Goal: Book appointment/travel/reservation

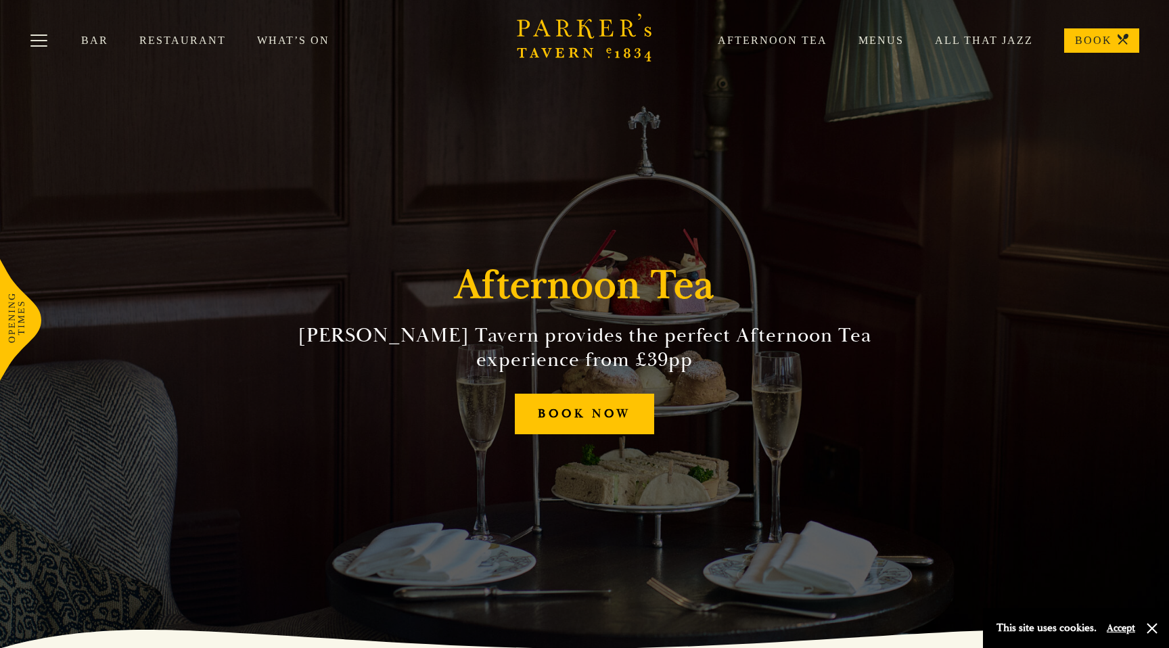
click at [288, 36] on link "What’s On" at bounding box center [309, 41] width 104 height 14
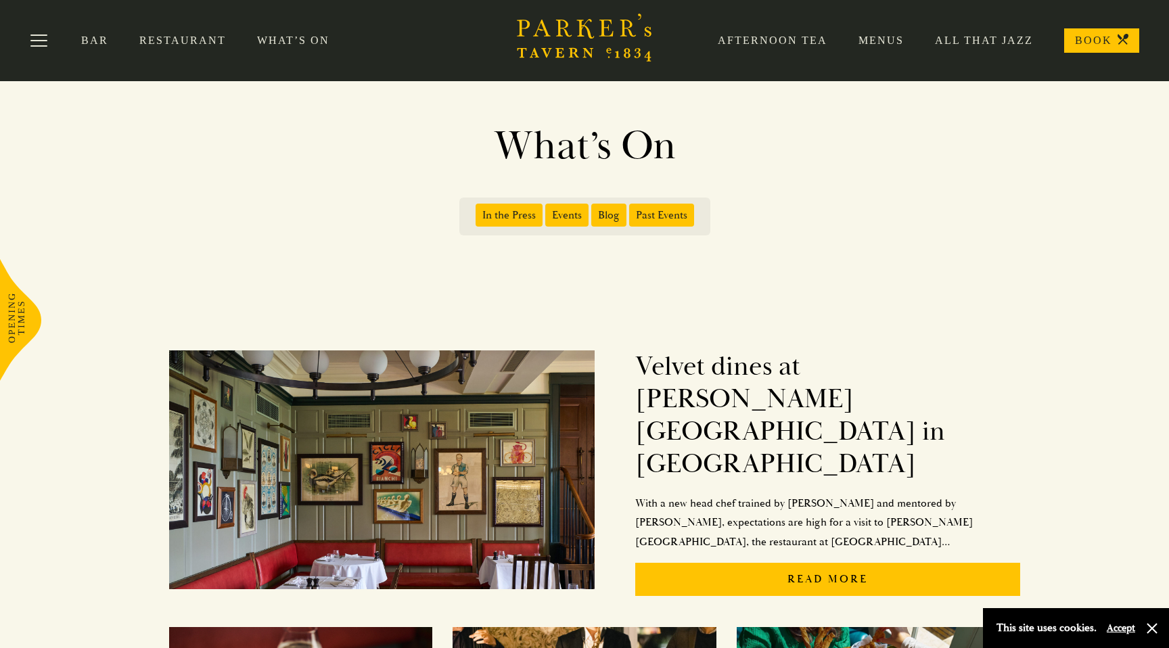
click at [155, 35] on link "Restaurant" at bounding box center [198, 41] width 118 height 14
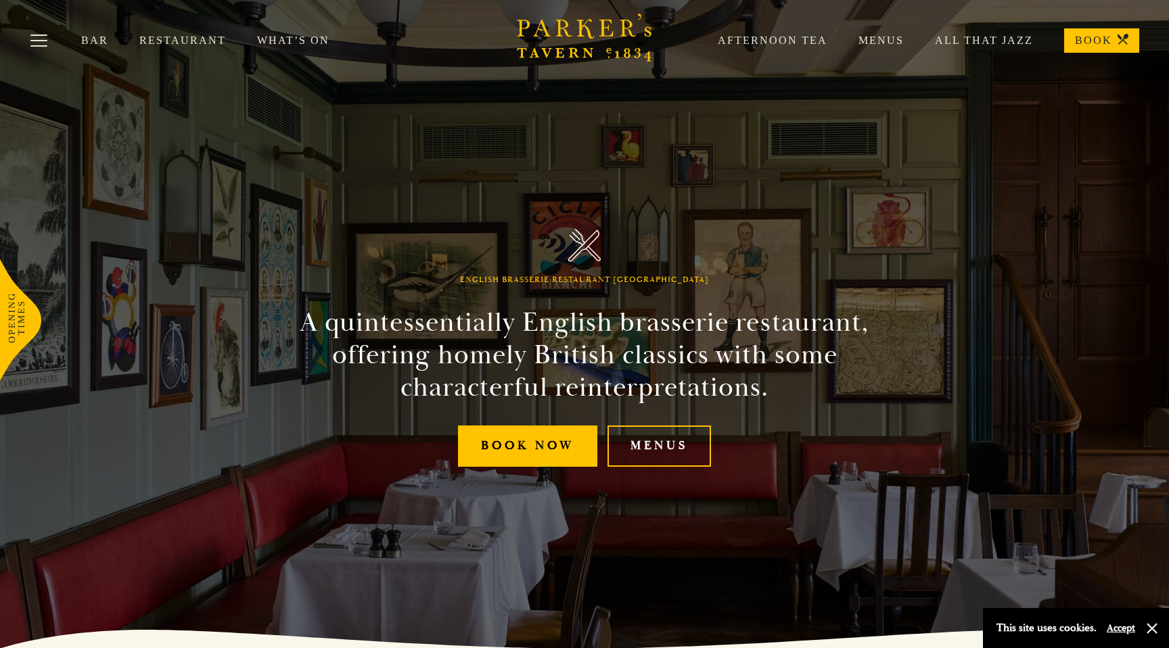
click at [802, 41] on link "Afternoon Tea" at bounding box center [757, 41] width 141 height 14
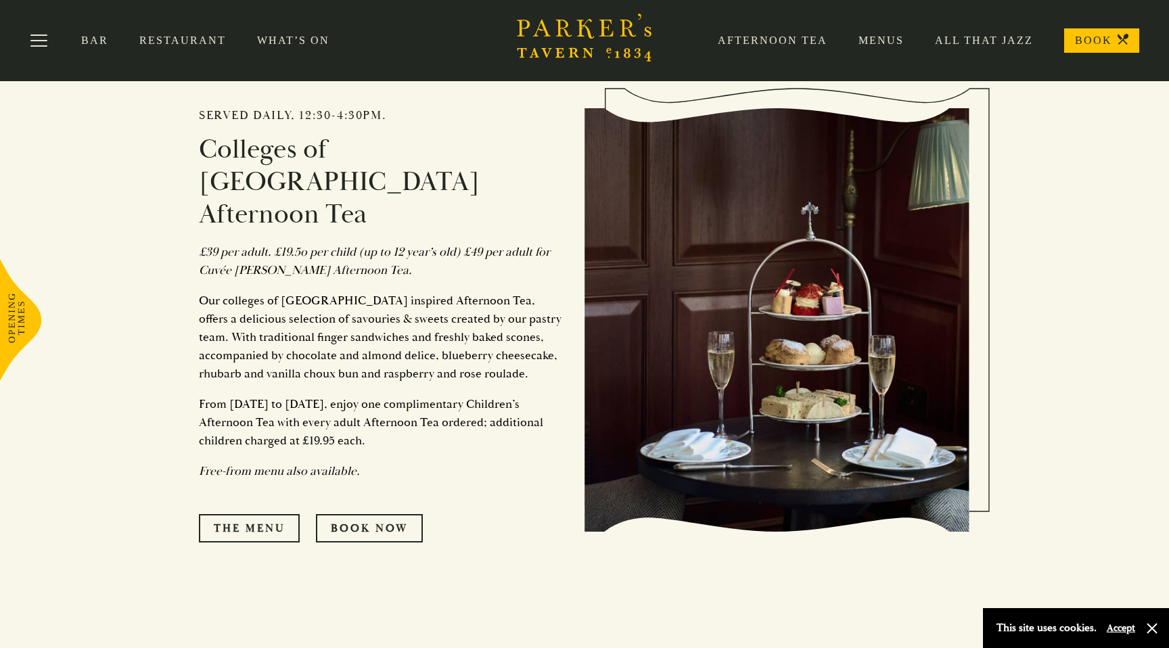
scroll to position [684, 0]
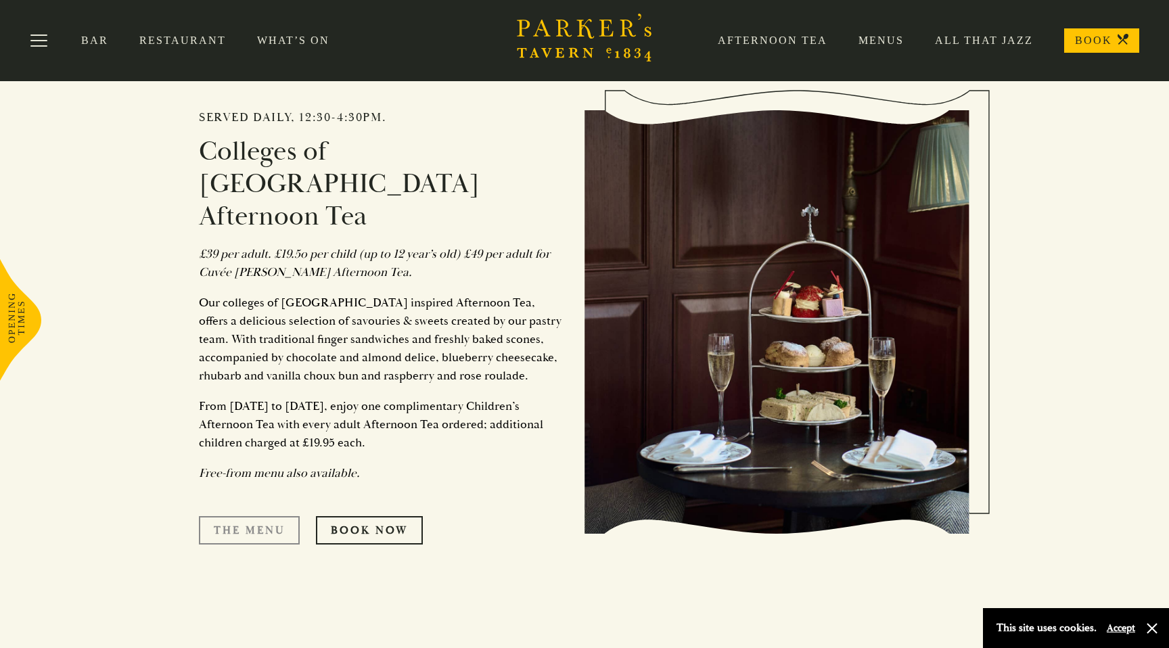
click at [234, 516] on link "The Menu" at bounding box center [249, 530] width 101 height 28
click at [395, 516] on link "Book Now" at bounding box center [369, 530] width 107 height 28
